Goal: Task Accomplishment & Management: Manage account settings

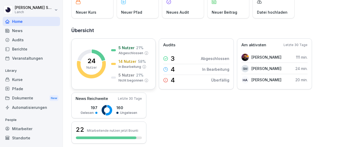
scroll to position [47, 0]
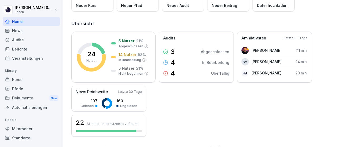
click at [15, 52] on div "Berichte" at bounding box center [31, 48] width 57 height 9
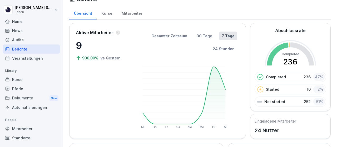
scroll to position [13, 0]
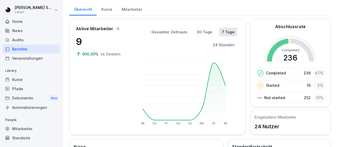
click at [105, 14] on div "Kurse" at bounding box center [107, 8] width 20 height 13
click at [108, 11] on div "Kurse" at bounding box center [107, 8] width 20 height 13
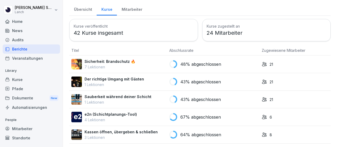
click at [123, 6] on div "Mitarbeiter" at bounding box center [132, 8] width 30 height 13
click at [122, 10] on div "Mitarbeiter" at bounding box center [132, 8] width 30 height 13
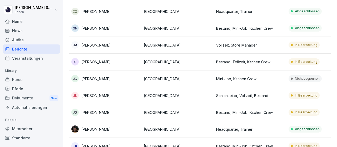
click at [102, 98] on p "[PERSON_NAME]" at bounding box center [95, 96] width 29 height 6
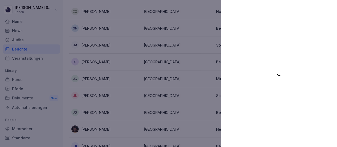
scroll to position [85, 0]
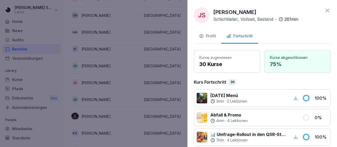
click at [326, 9] on icon at bounding box center [328, 11] width 4 height 4
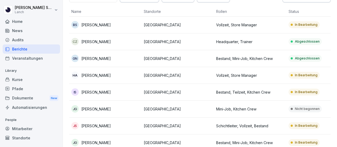
scroll to position [0, 0]
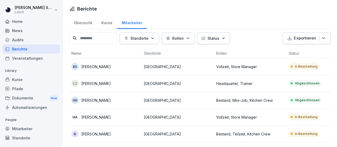
click at [98, 66] on p "[PERSON_NAME]" at bounding box center [95, 67] width 29 height 6
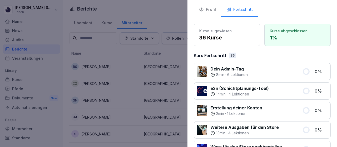
scroll to position [27, 0]
click at [218, 11] on button "Profil" at bounding box center [207, 10] width 27 height 14
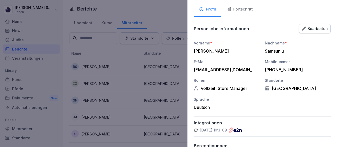
click at [207, 8] on div "Profil" at bounding box center [207, 9] width 17 height 6
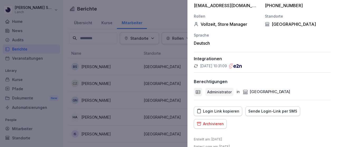
scroll to position [99, 0]
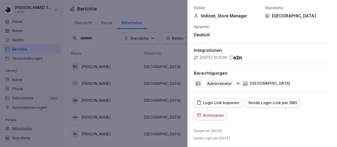
click at [156, 16] on div at bounding box center [168, 73] width 337 height 147
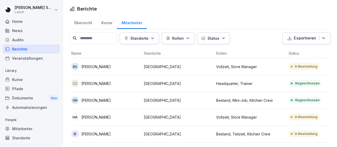
click at [86, 84] on p "[PERSON_NAME]" at bounding box center [95, 84] width 29 height 6
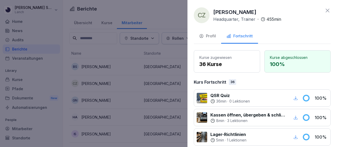
click at [210, 36] on div "Profil" at bounding box center [207, 36] width 17 height 6
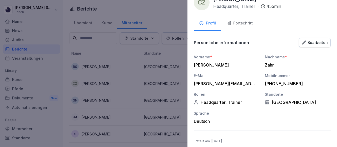
scroll to position [24, 0]
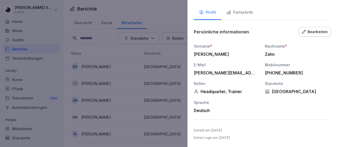
click at [152, 13] on div at bounding box center [168, 73] width 337 height 147
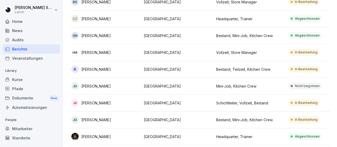
scroll to position [66, 0]
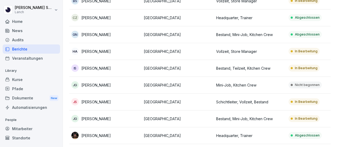
click at [88, 66] on p "[PERSON_NAME]" at bounding box center [95, 69] width 29 height 6
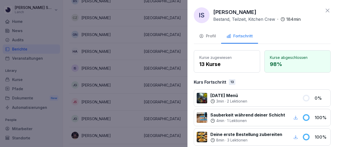
click at [215, 36] on div "Profil" at bounding box center [207, 36] width 17 height 6
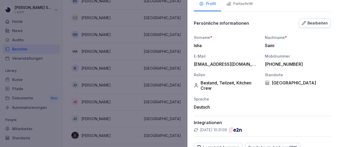
scroll to position [77, 0]
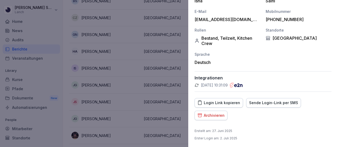
click at [64, 82] on div at bounding box center [168, 73] width 337 height 147
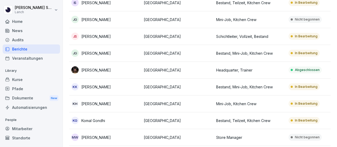
scroll to position [132, 0]
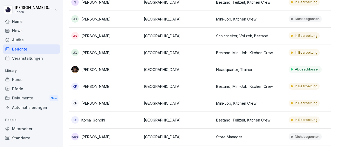
click at [87, 106] on div "KH [PERSON_NAME]" at bounding box center [105, 102] width 68 height 7
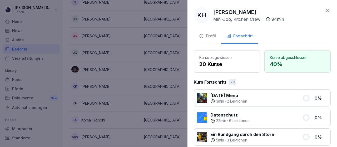
click at [208, 39] on div "Profil" at bounding box center [207, 36] width 17 height 6
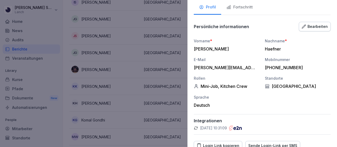
click at [226, 57] on div "E-Mail" at bounding box center [227, 60] width 66 height 6
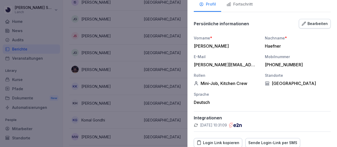
click at [303, 23] on icon "button" at bounding box center [304, 24] width 4 height 4
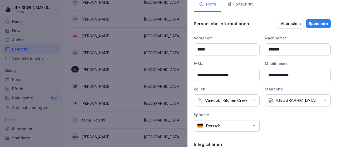
click at [248, 103] on div "Keine Rollen Mini-Job, Kitchen Crew" at bounding box center [227, 100] width 66 height 12
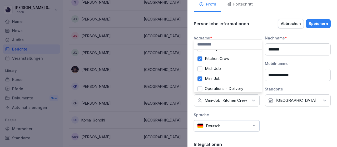
scroll to position [17, 0]
click at [224, 61] on label "Kitchen Crew" at bounding box center [217, 59] width 24 height 5
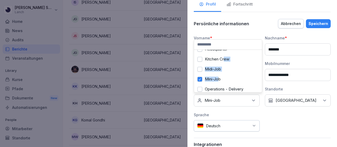
drag, startPoint x: 224, startPoint y: 61, endPoint x: 216, endPoint y: 73, distance: 14.9
click at [216, 73] on div "Bestand Headquarter Kitchen Crew Midi-Job Mini-Job Operations - Delivery Region…" at bounding box center [228, 71] width 68 height 43
click at [200, 78] on button "Mini-Job" at bounding box center [199, 79] width 5 height 5
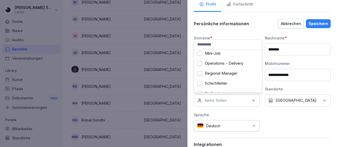
scroll to position [51, 0]
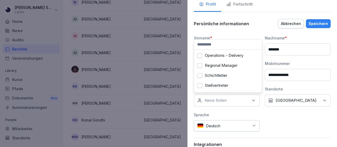
click at [225, 73] on label "Schichtleiter" at bounding box center [216, 75] width 22 height 5
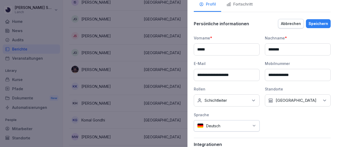
click at [320, 23] on div "Speichern" at bounding box center [317, 24] width 19 height 6
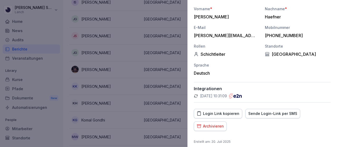
scroll to position [72, 0]
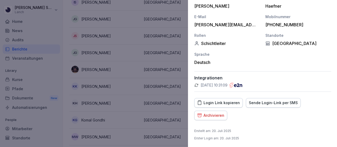
click at [171, 62] on div at bounding box center [168, 73] width 337 height 147
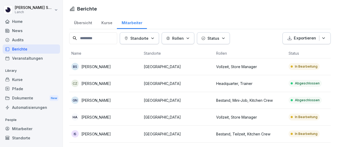
click at [337, 18] on div "Berichte Übersicht Kurse Mitarbeiter Standorte Rollen Status Exportieren Name S…" at bounding box center [200, 73] width 274 height 147
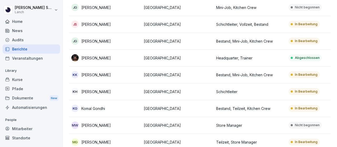
scroll to position [145, 0]
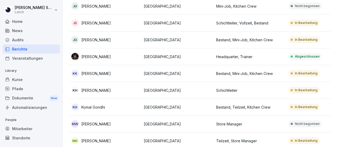
click at [217, 122] on p "Store Manager" at bounding box center [250, 124] width 68 height 6
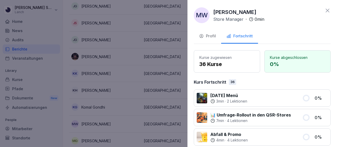
scroll to position [2, 0]
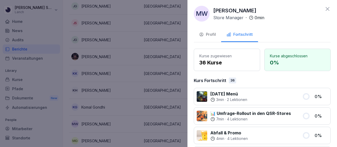
click at [212, 36] on div "Profil" at bounding box center [207, 35] width 17 height 6
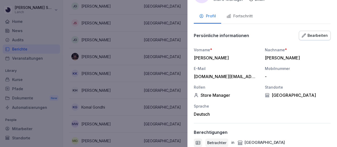
scroll to position [0, 0]
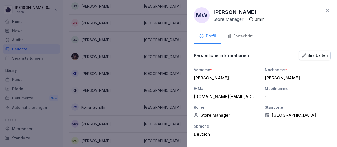
click at [324, 11] on icon at bounding box center [327, 10] width 6 height 6
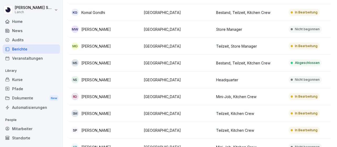
scroll to position [238, 0]
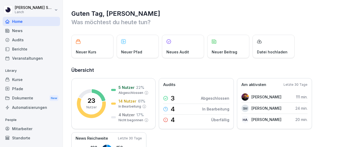
click at [20, 100] on div "Dokumente New" at bounding box center [31, 98] width 57 height 10
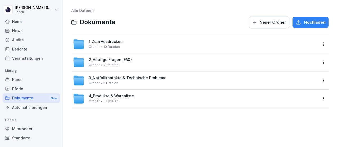
click at [118, 42] on span "1_Zum Ausdrucken" at bounding box center [106, 41] width 34 height 4
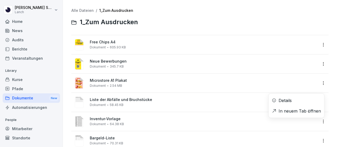
click at [317, 121] on html "Bianca Samsunlu Lanch Home News Audits Berichte Veranstaltungen Library Kurse P…" at bounding box center [168, 73] width 337 height 147
click at [132, 127] on div "Inventur-Vorlage Dokument 64.38 KB" at bounding box center [195, 121] width 244 height 13
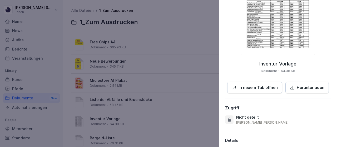
scroll to position [78, 0]
click at [297, 87] on p "Herunterladen" at bounding box center [311, 87] width 28 height 6
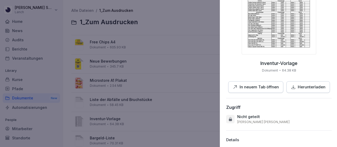
click at [31, 13] on div at bounding box center [168, 73] width 337 height 147
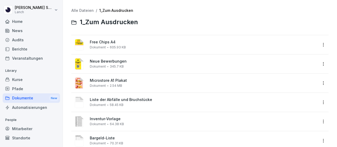
click at [17, 26] on div "Home" at bounding box center [31, 21] width 57 height 9
